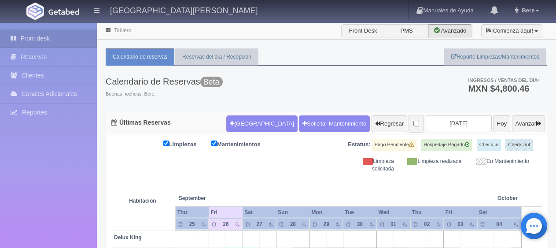
click at [540, 12] on link "Bere" at bounding box center [527, 10] width 40 height 21
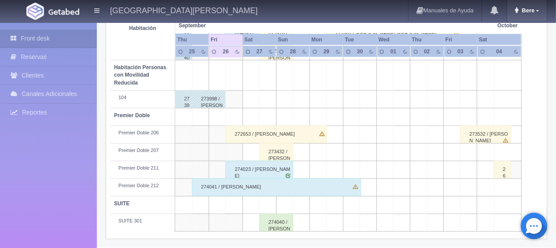
scroll to position [469, 0]
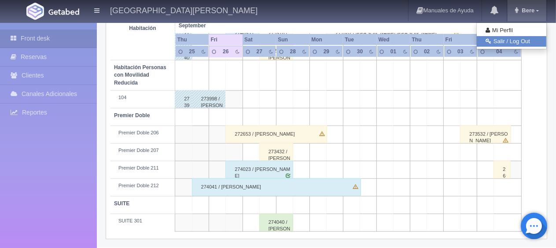
click at [522, 40] on link "Salir / Log Out" at bounding box center [512, 41] width 70 height 11
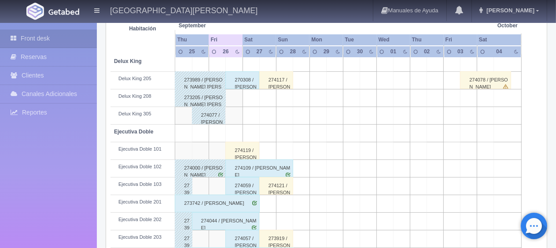
scroll to position [220, 0]
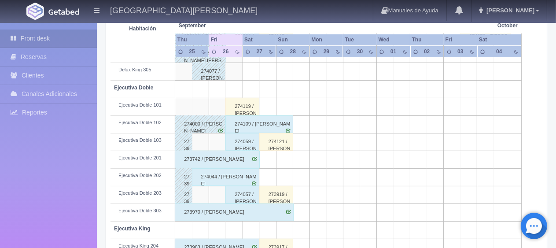
click at [250, 101] on div "274119 / [PERSON_NAME]" at bounding box center [242, 107] width 34 height 18
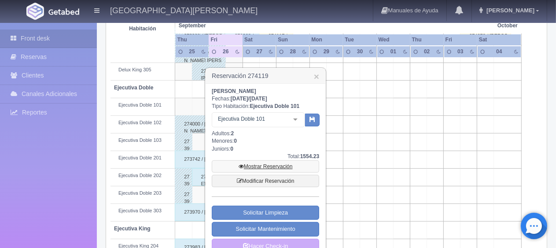
click at [271, 164] on link "Mostrar Reservación" at bounding box center [265, 166] width 107 height 12
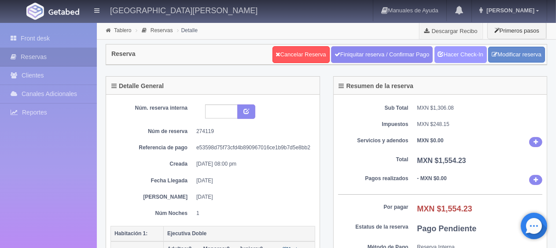
click at [446, 51] on link "Hacer Check-In" at bounding box center [461, 54] width 52 height 17
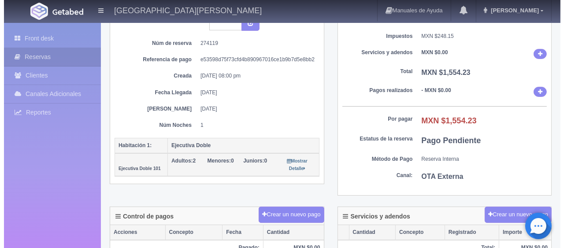
scroll to position [176, 0]
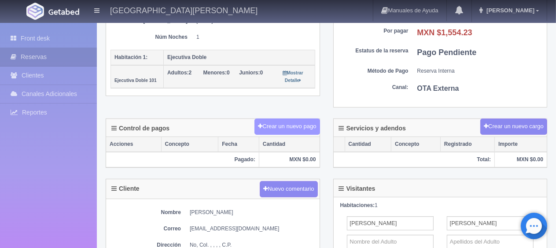
click at [310, 126] on button "Crear un nuevo pago" at bounding box center [287, 126] width 65 height 16
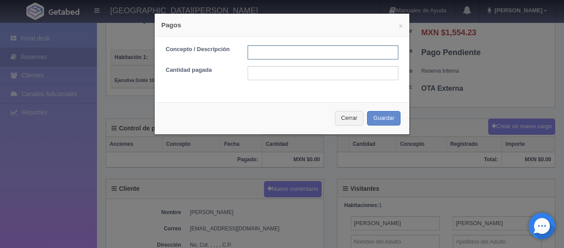
click at [291, 50] on input "text" at bounding box center [322, 52] width 151 height 14
type input "Total Tarjeta"
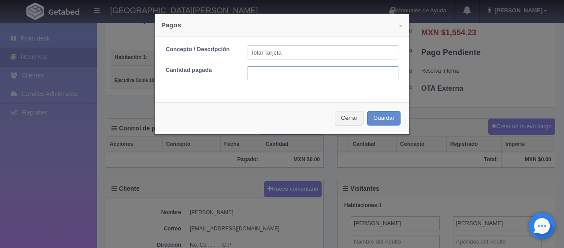
click at [315, 70] on input "text" at bounding box center [322, 73] width 151 height 14
type input "1554.23"
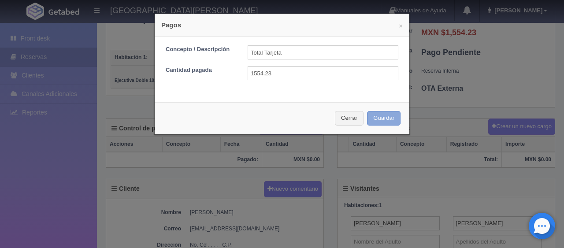
click at [382, 119] on button "Guardar" at bounding box center [383, 118] width 33 height 15
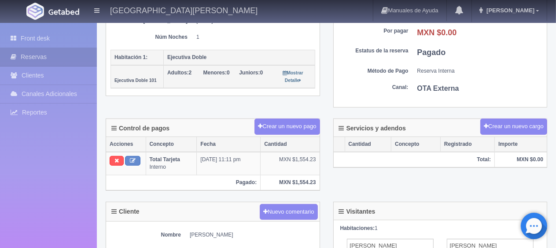
scroll to position [176, 0]
click at [78, 37] on link "Front desk" at bounding box center [48, 39] width 97 height 18
